Goal: Task Accomplishment & Management: Complete application form

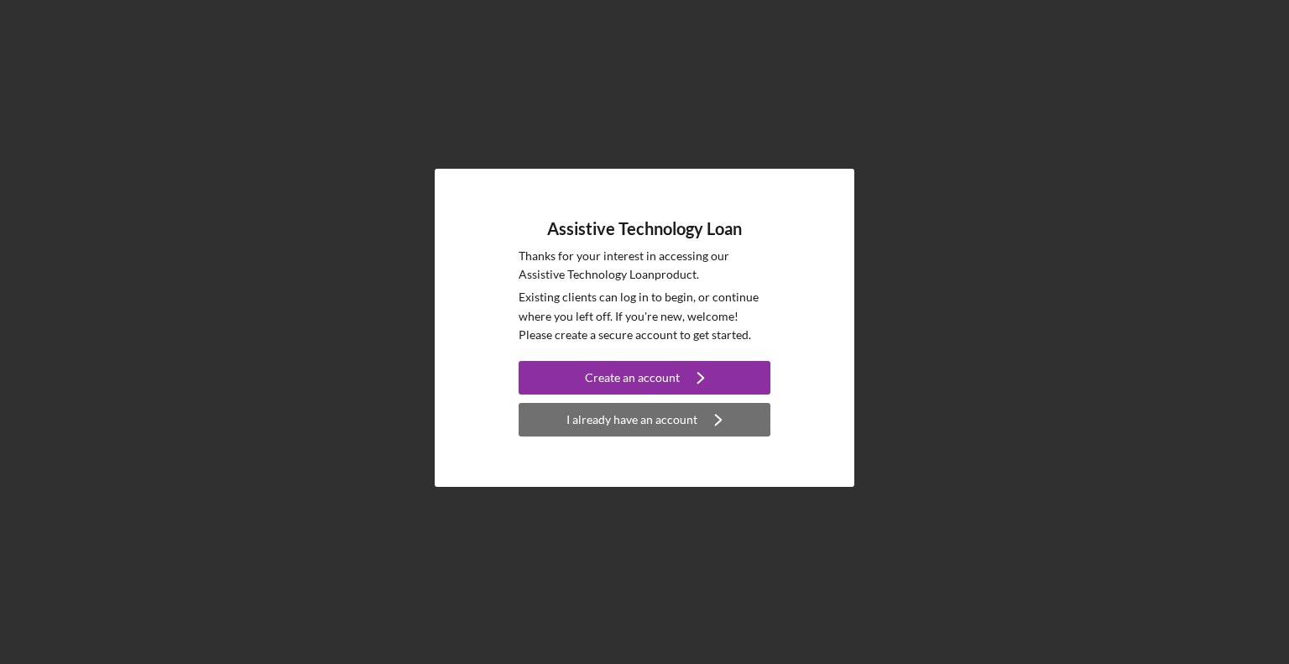
click at [638, 421] on div "I already have an account" at bounding box center [632, 420] width 131 height 34
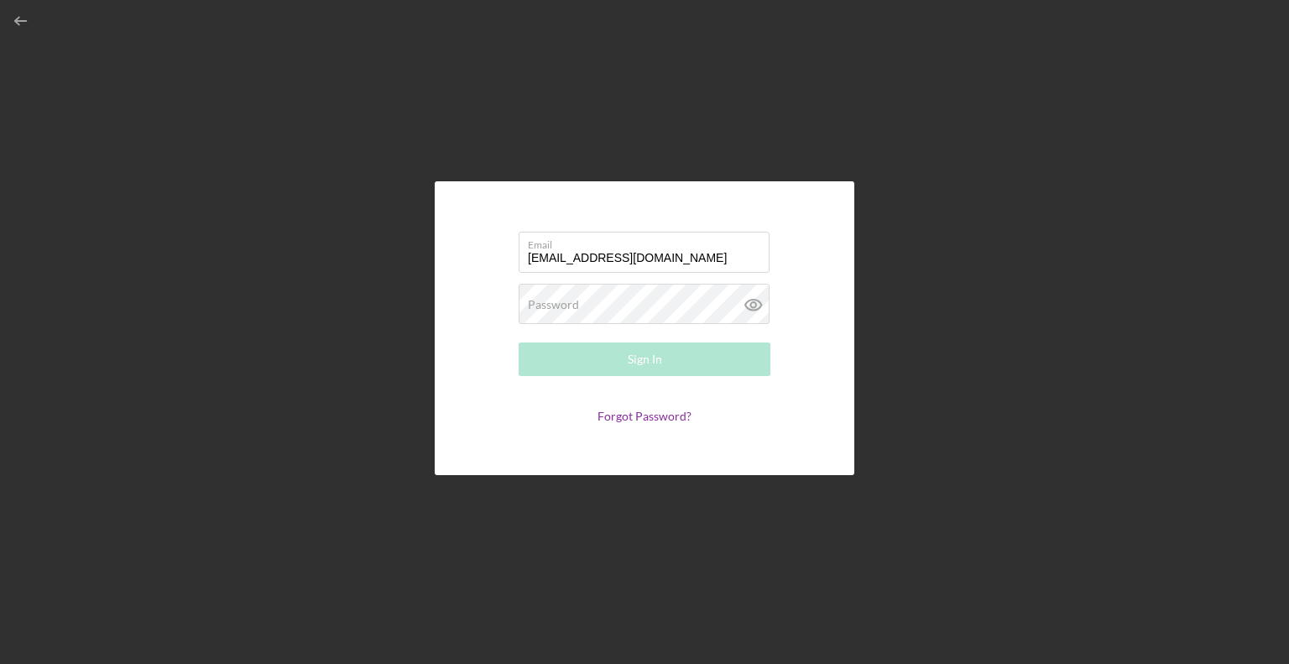
type input "[EMAIL_ADDRESS][DOMAIN_NAME]"
click at [560, 348] on button "Sign In" at bounding box center [645, 359] width 252 height 34
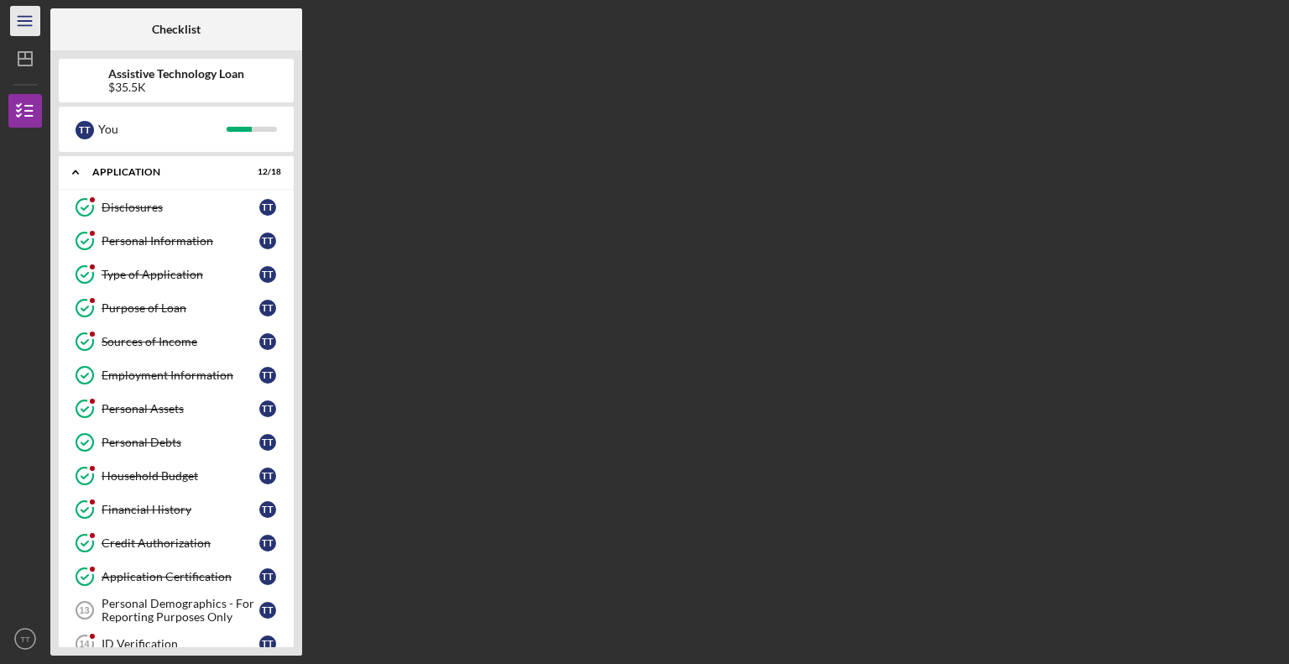
click at [27, 17] on line "button" at bounding box center [24, 17] width 13 height 0
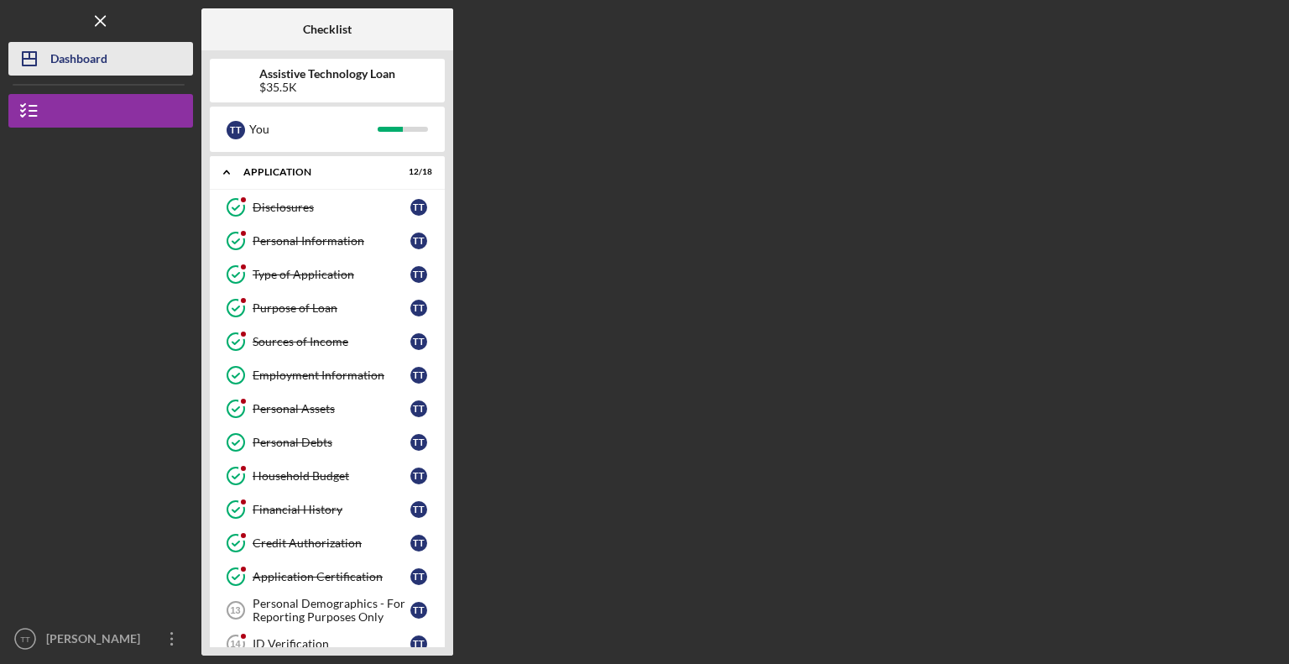
click at [90, 57] on div "Dashboard" at bounding box center [78, 61] width 57 height 38
